Goal: Transaction & Acquisition: Purchase product/service

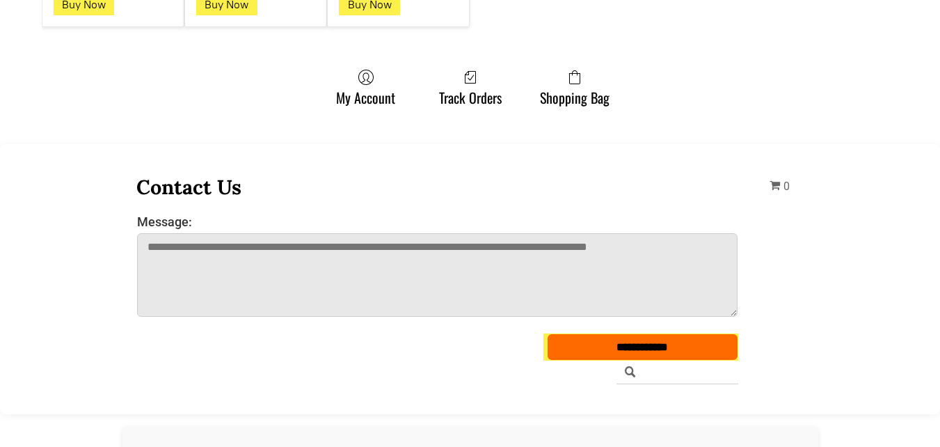
scroll to position [3756, 0]
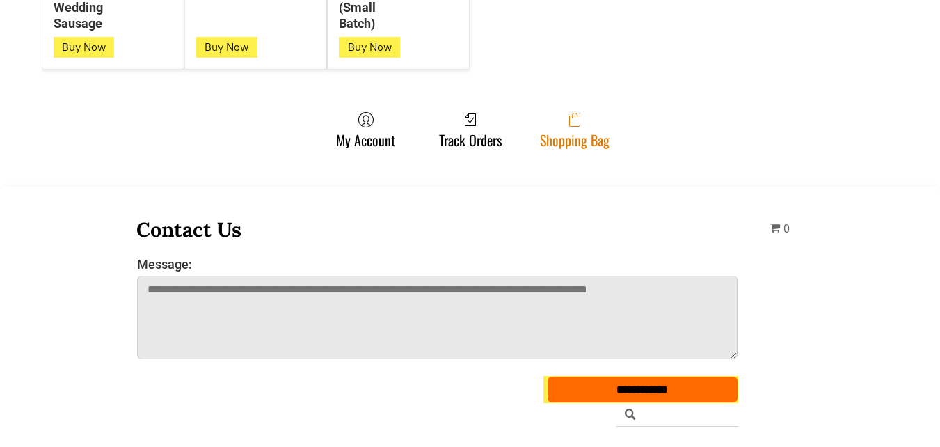
click at [602, 134] on link "Shopping Bag" at bounding box center [574, 129] width 83 height 37
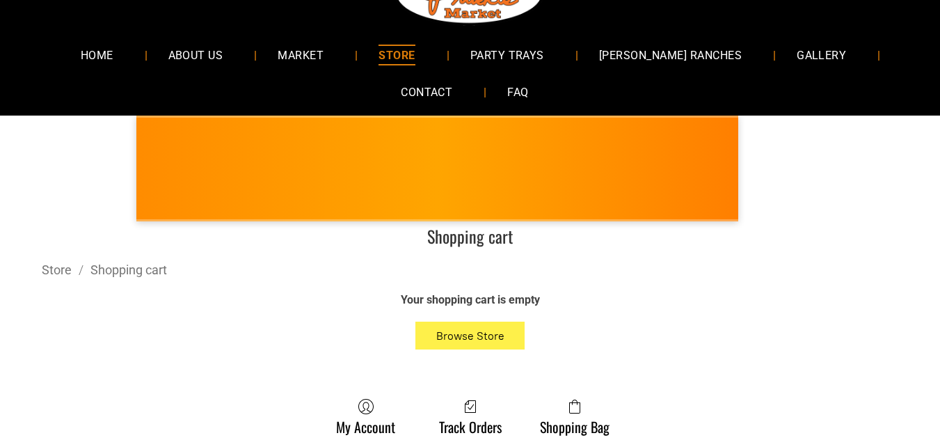
scroll to position [139, 0]
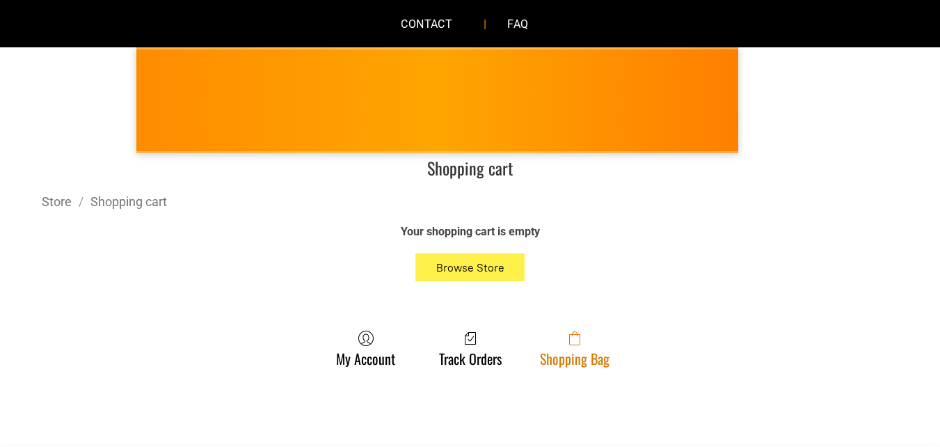
click at [563, 339] on span at bounding box center [575, 338] width 70 height 17
click at [540, 333] on span at bounding box center [575, 338] width 70 height 17
click at [541, 353] on link "Shopping Bag" at bounding box center [574, 348] width 83 height 37
